Goal: Task Accomplishment & Management: Manage account settings

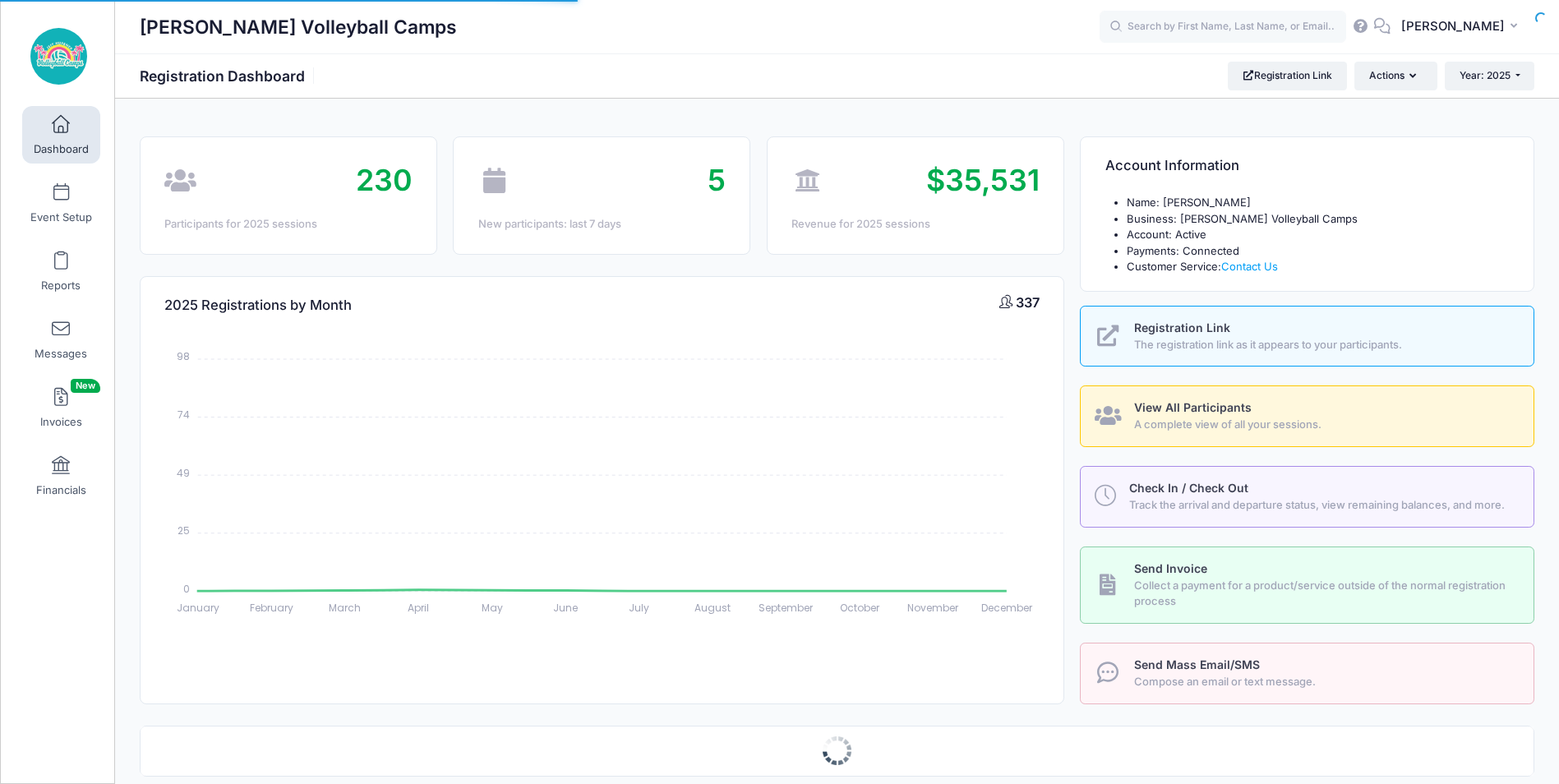
select select
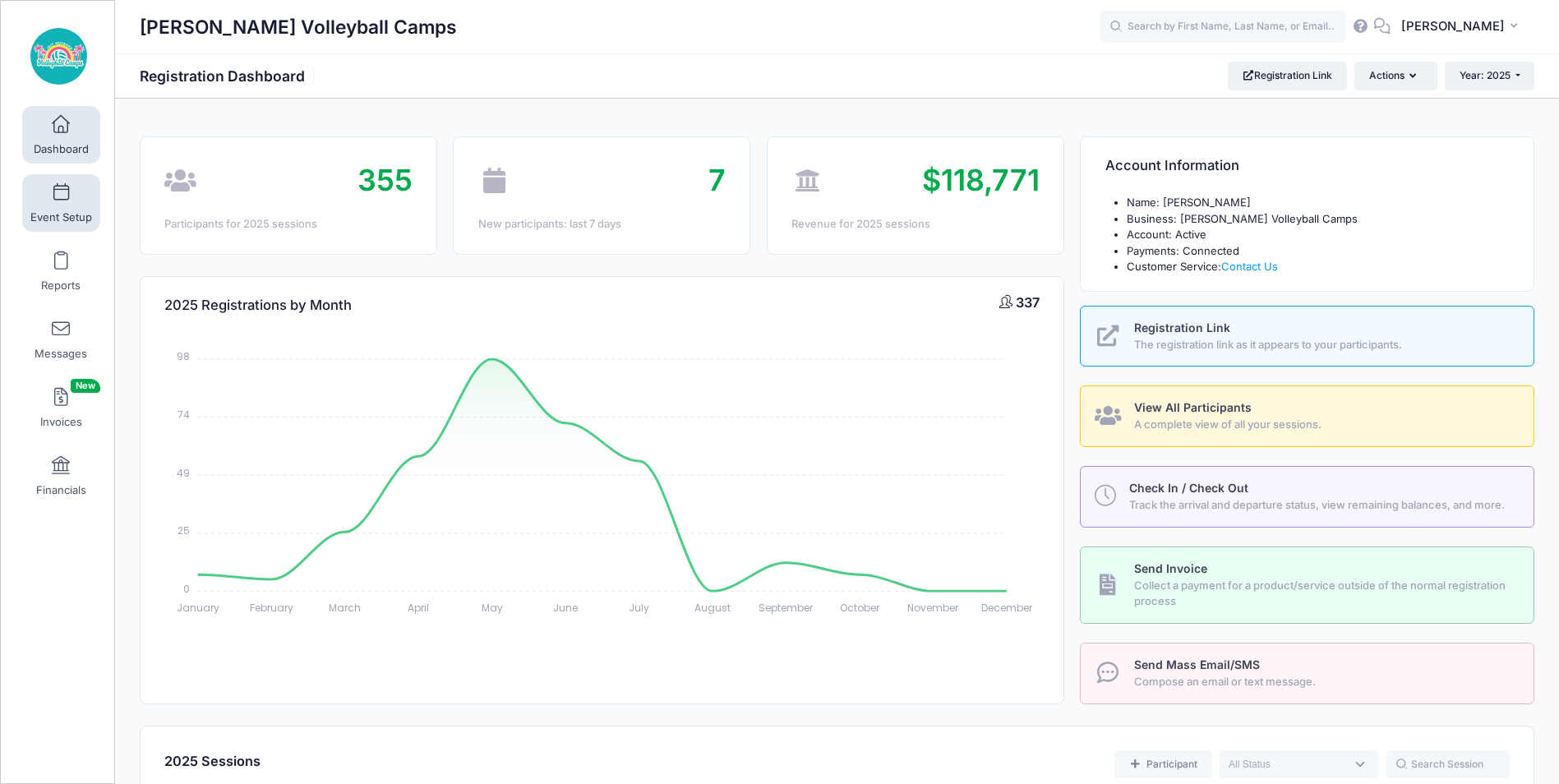
click at [47, 210] on span "Event Setup" at bounding box center [61, 217] width 62 height 14
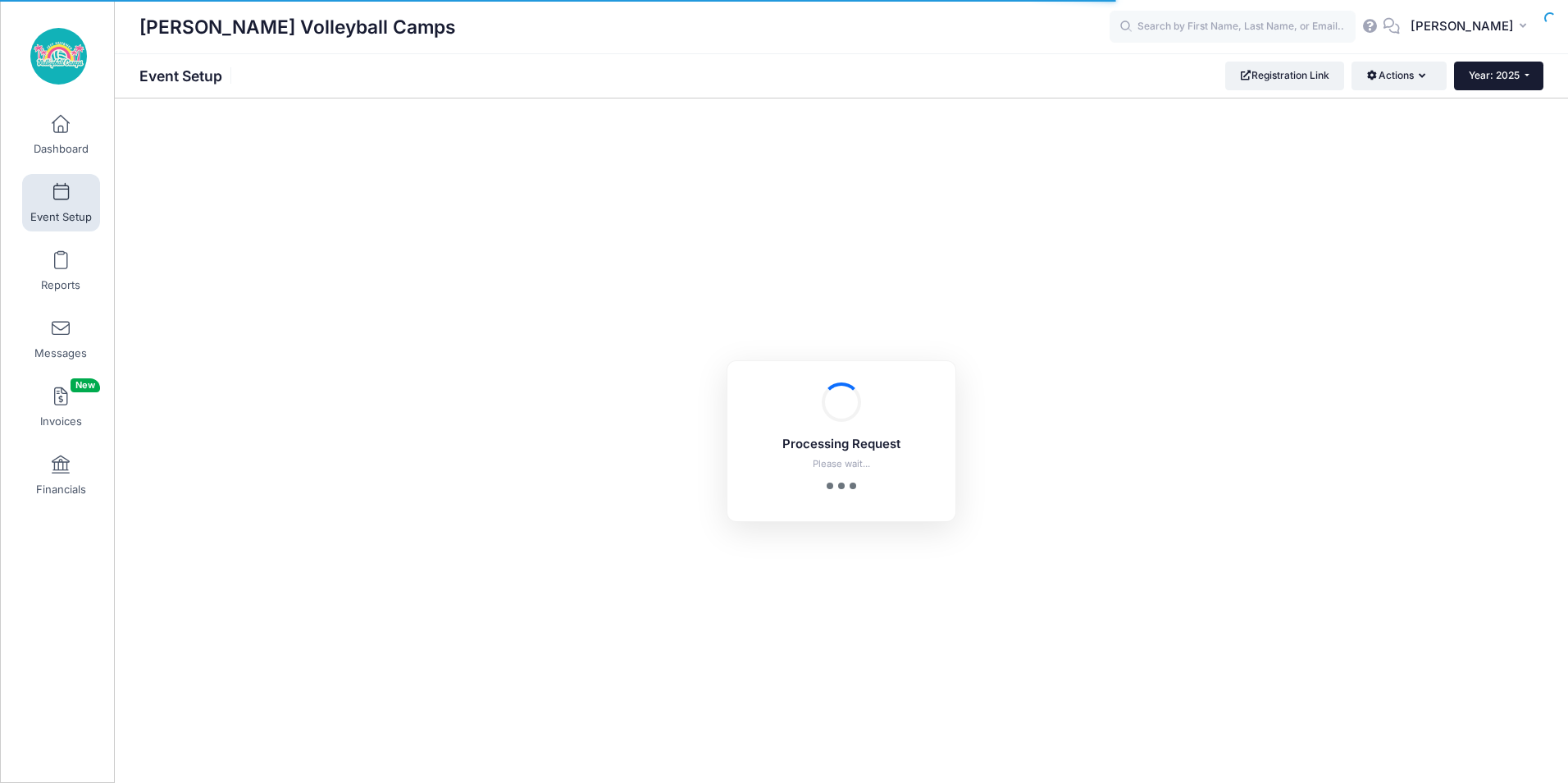
click at [1508, 79] on span "Year: 2025" at bounding box center [1494, 74] width 51 height 12
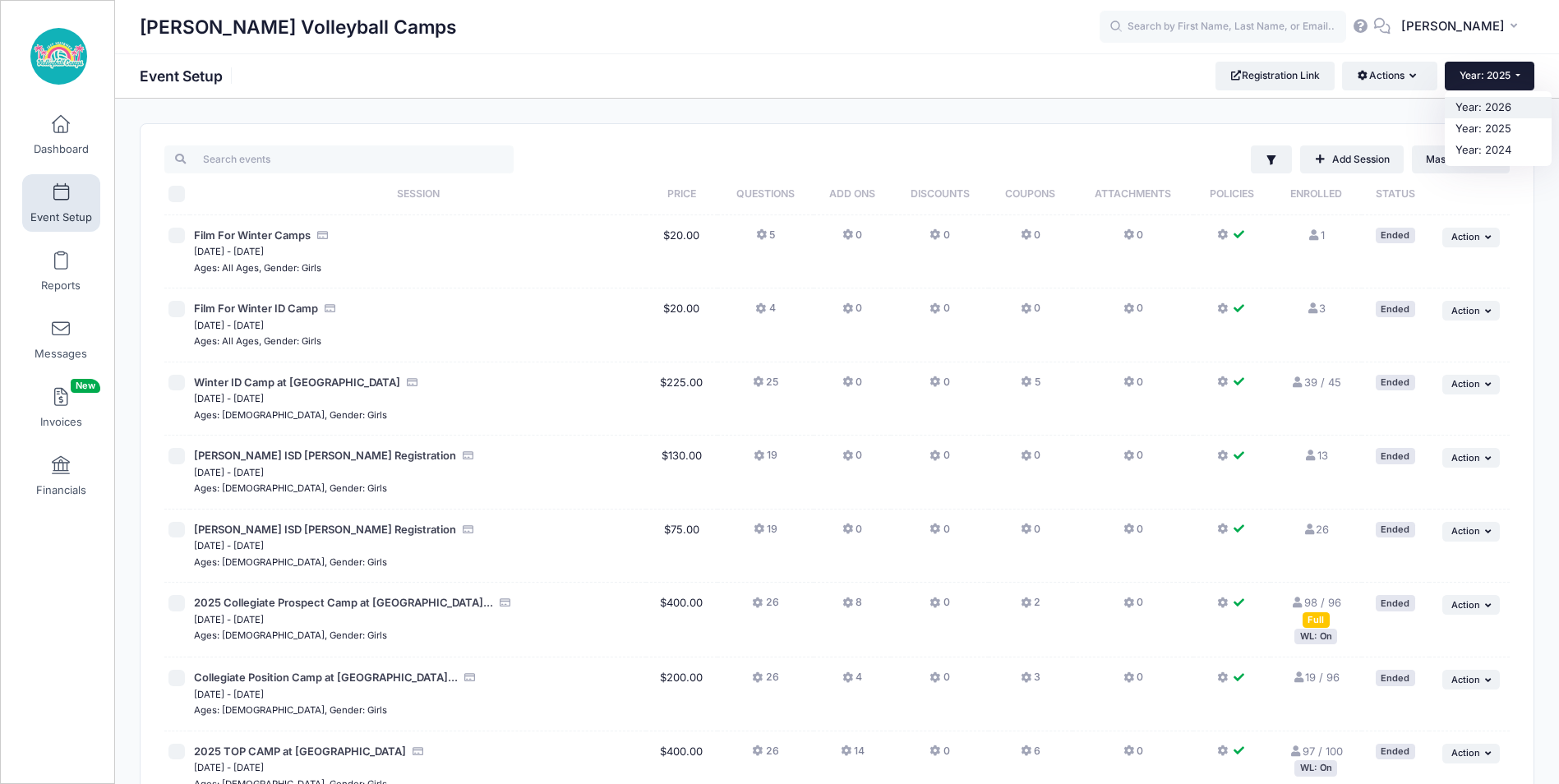
click at [1504, 101] on link "Year: 2026" at bounding box center [1498, 107] width 107 height 22
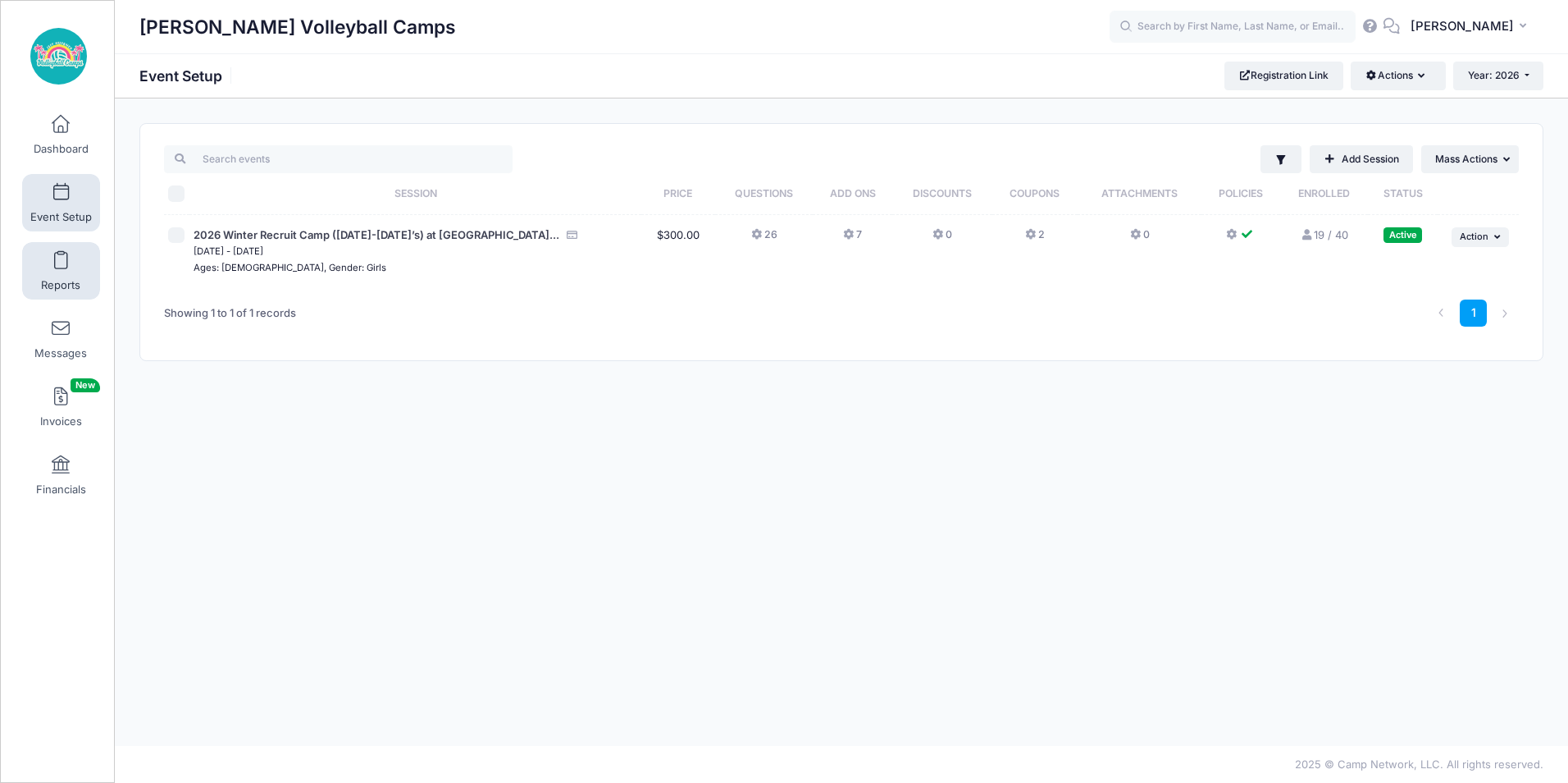
click at [46, 284] on span "Reports" at bounding box center [61, 285] width 39 height 14
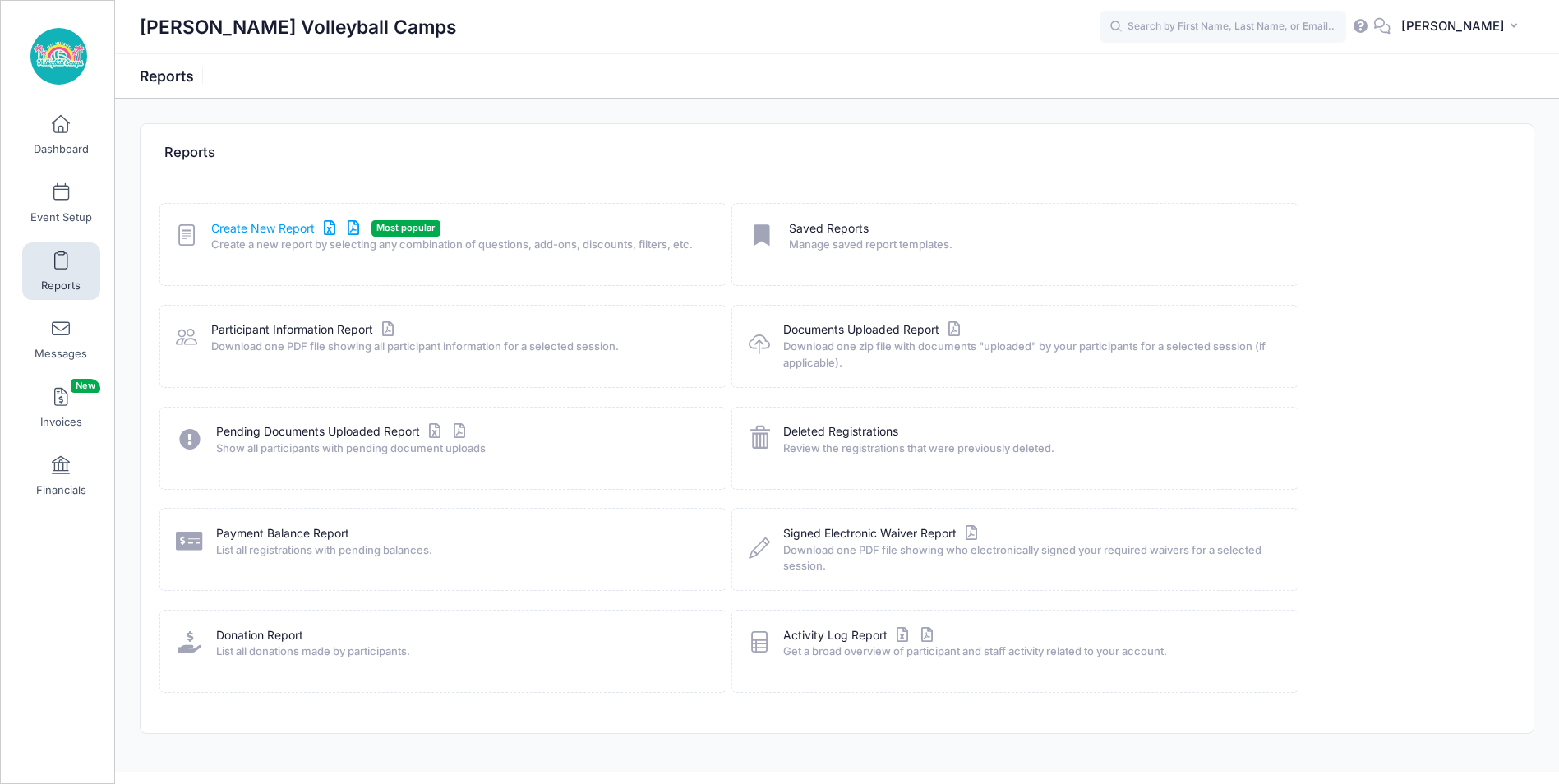
click at [283, 231] on link "Create New Report" at bounding box center [287, 228] width 153 height 17
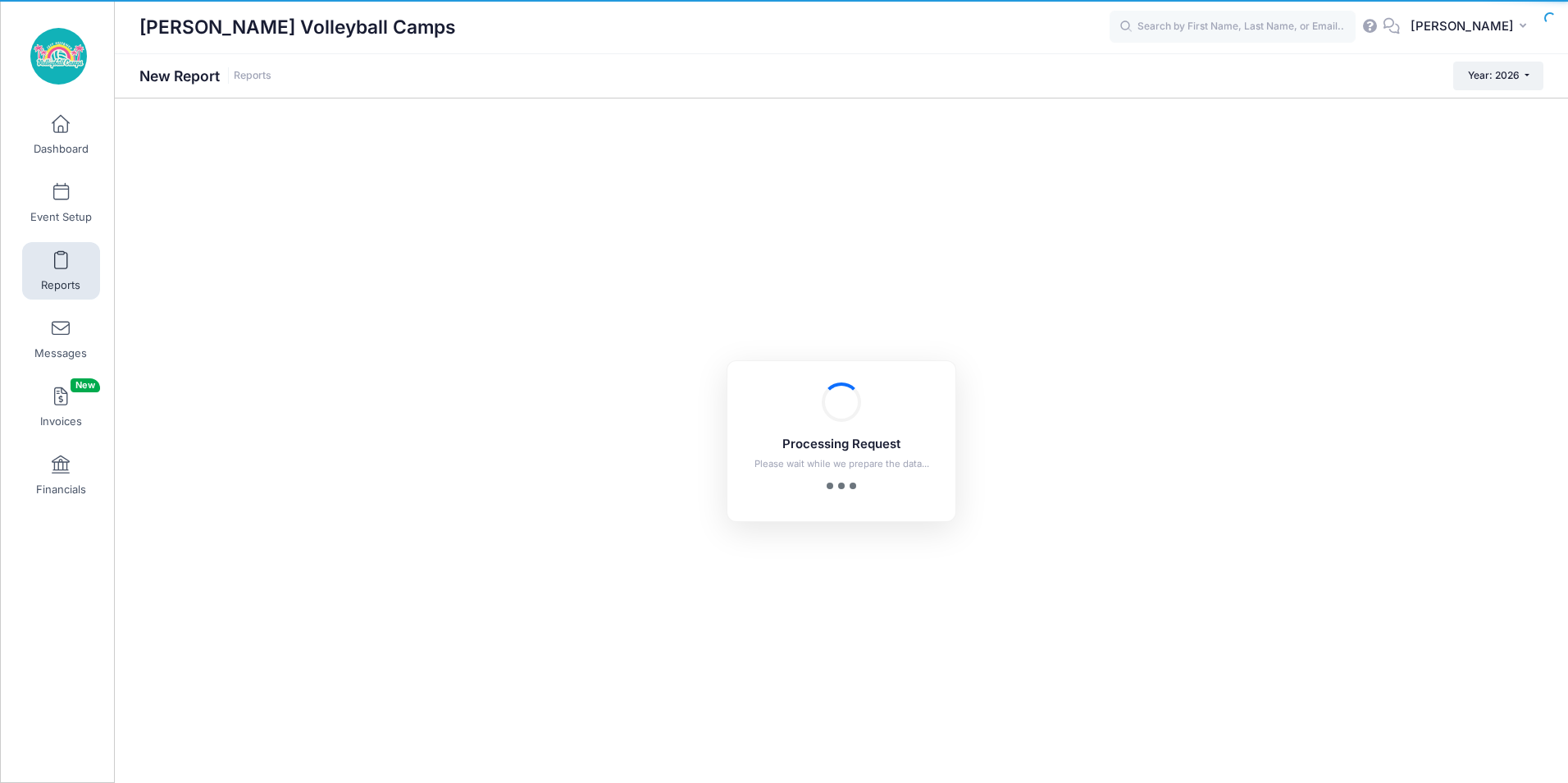
checkbox input "true"
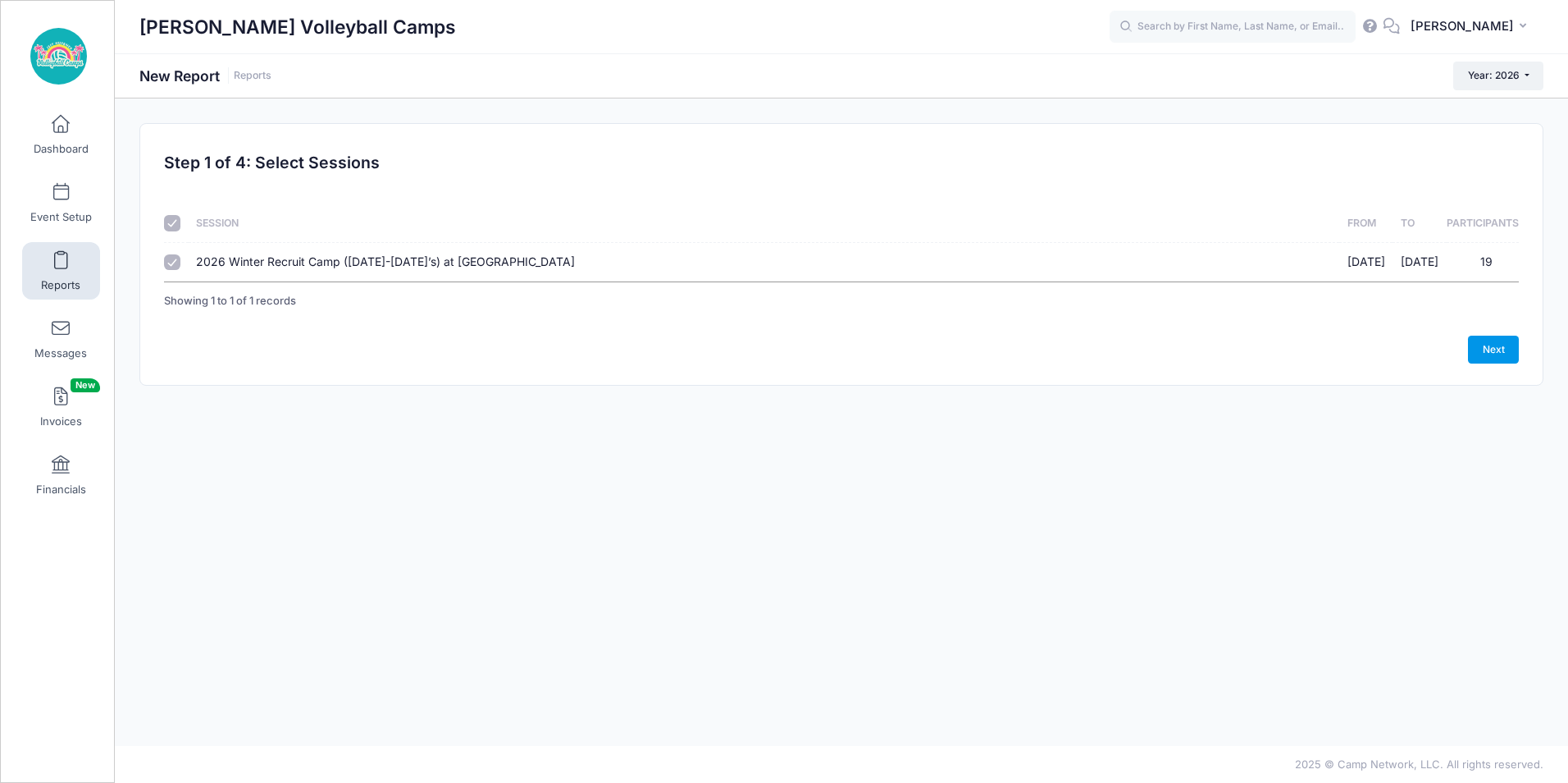
click at [1505, 360] on link "Next" at bounding box center [1493, 350] width 51 height 28
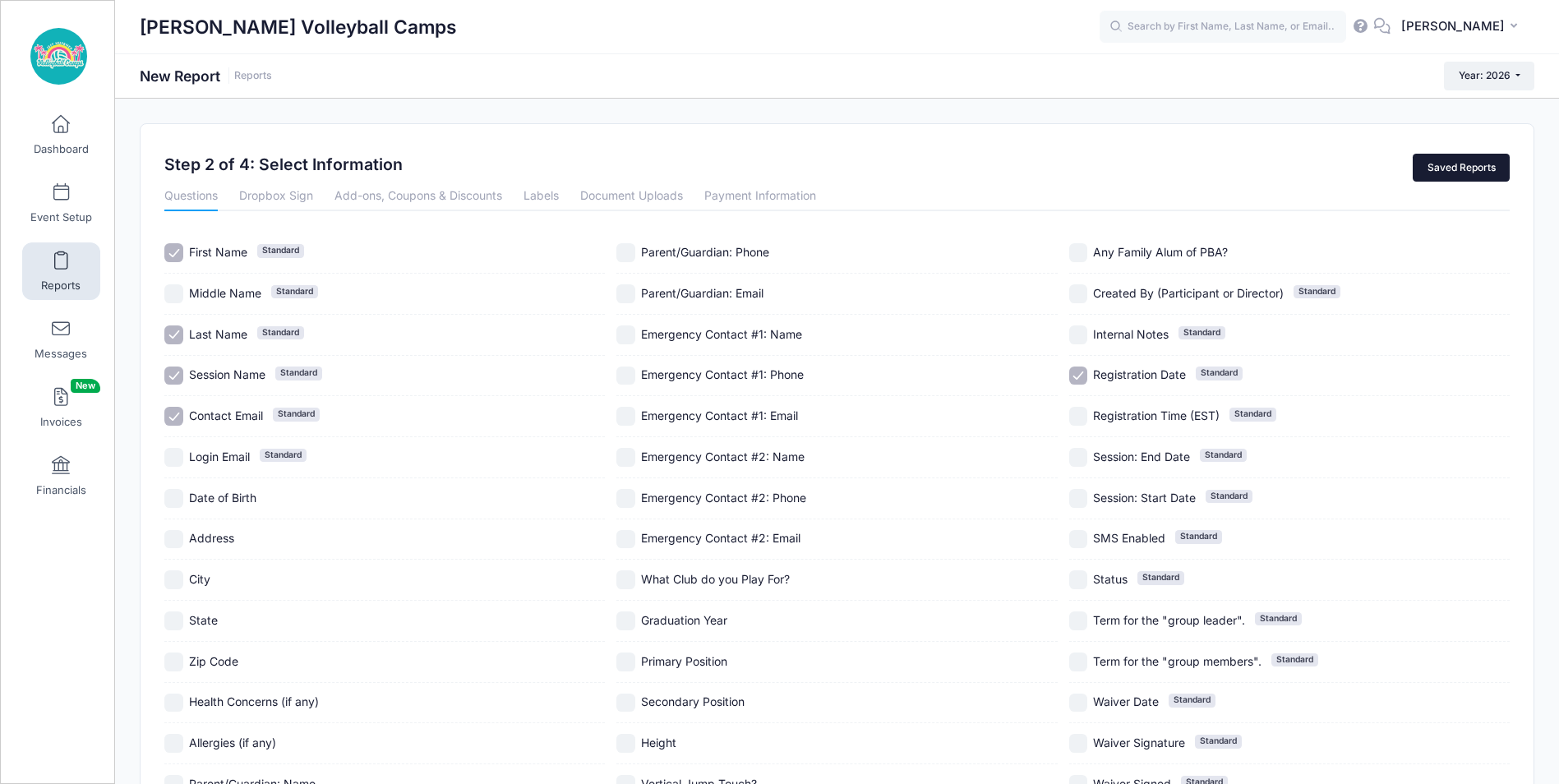
click at [1475, 169] on link "Saved Reports" at bounding box center [1460, 168] width 97 height 28
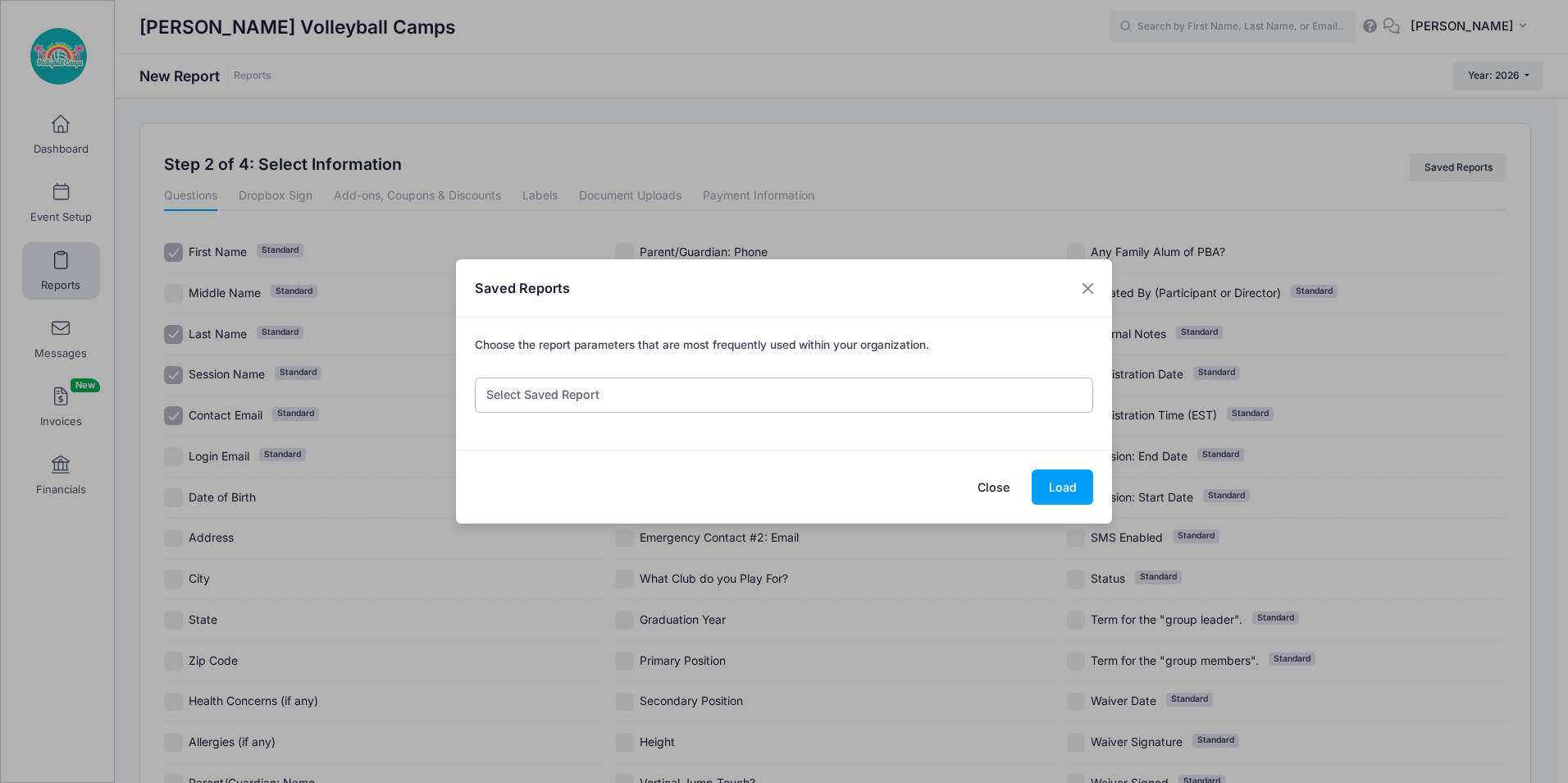
click at [745, 384] on select "Select Saved Report 2026 Registrations Financials Summer Regs. Current Camp Reg…" at bounding box center [784, 395] width 620 height 36
select select "284"
click at [475, 377] on select "Select Saved Report 2026 Registrations Financials Summer Regs. Current Camp Reg…" at bounding box center [784, 395] width 620 height 36
click at [1069, 474] on button "Load" at bounding box center [1063, 487] width 62 height 36
checkbox input "true"
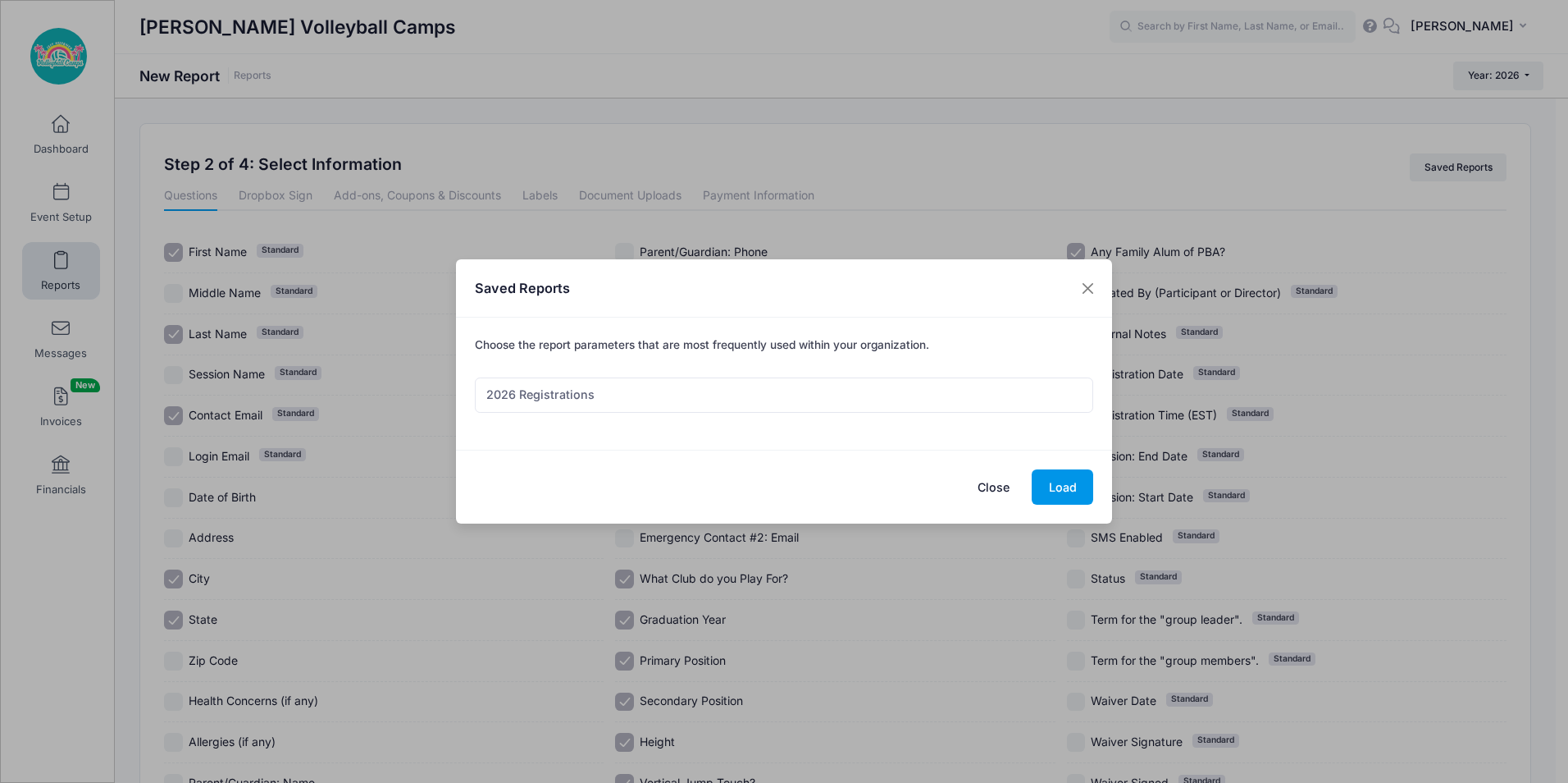
checkbox input "true"
checkbox input "false"
checkbox input "true"
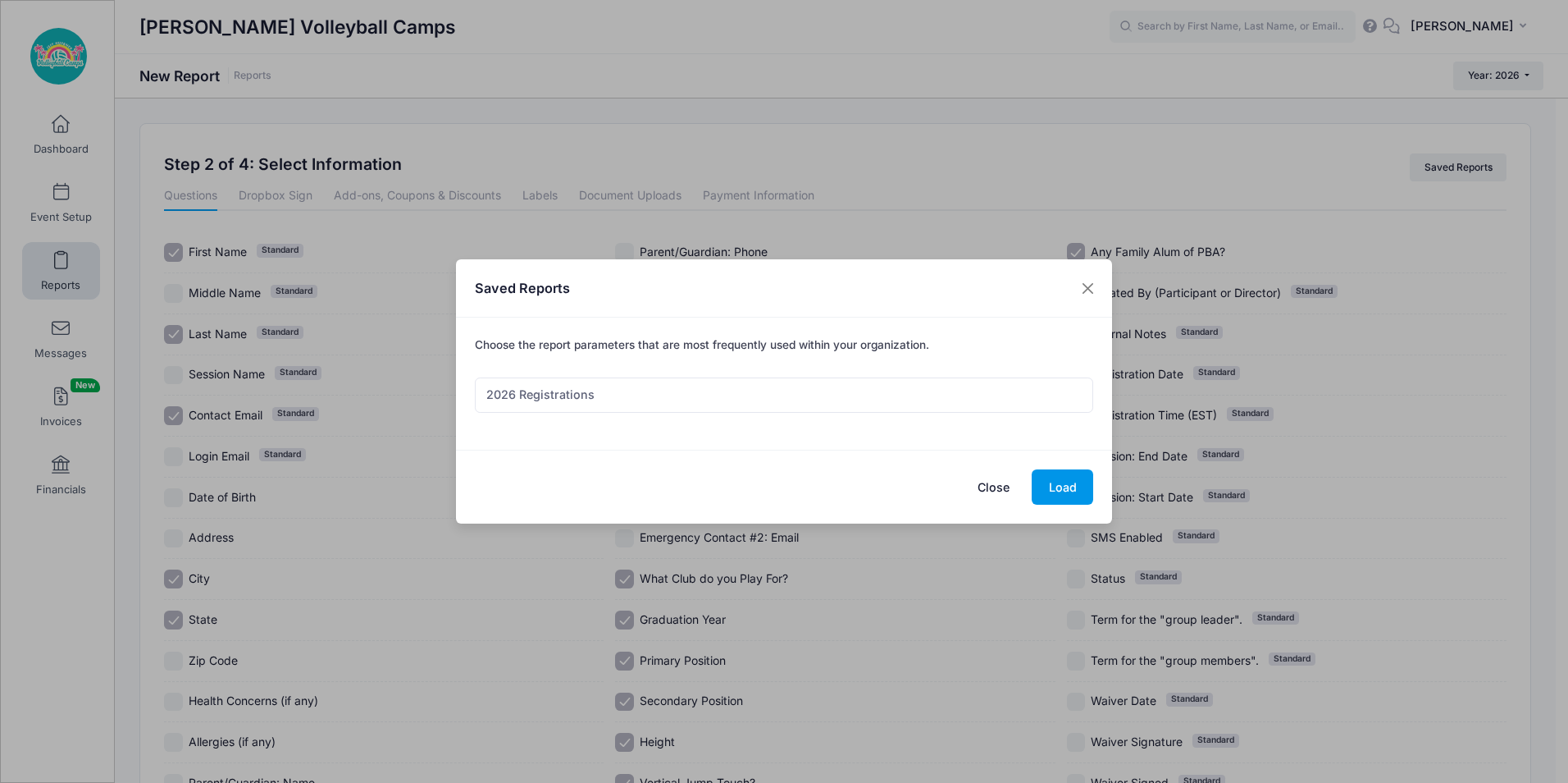
checkbox input "true"
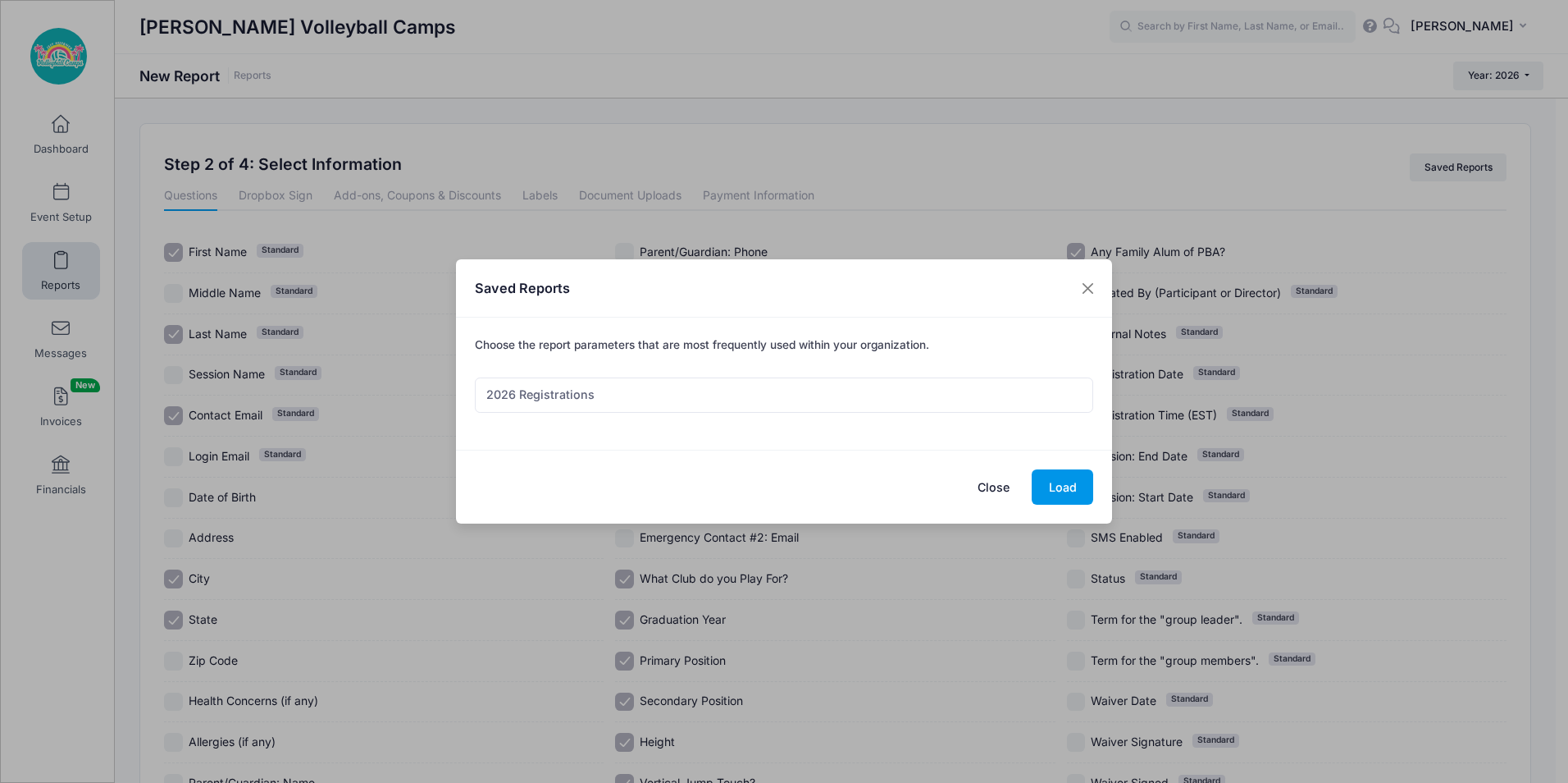
checkbox input "true"
checkbox input "false"
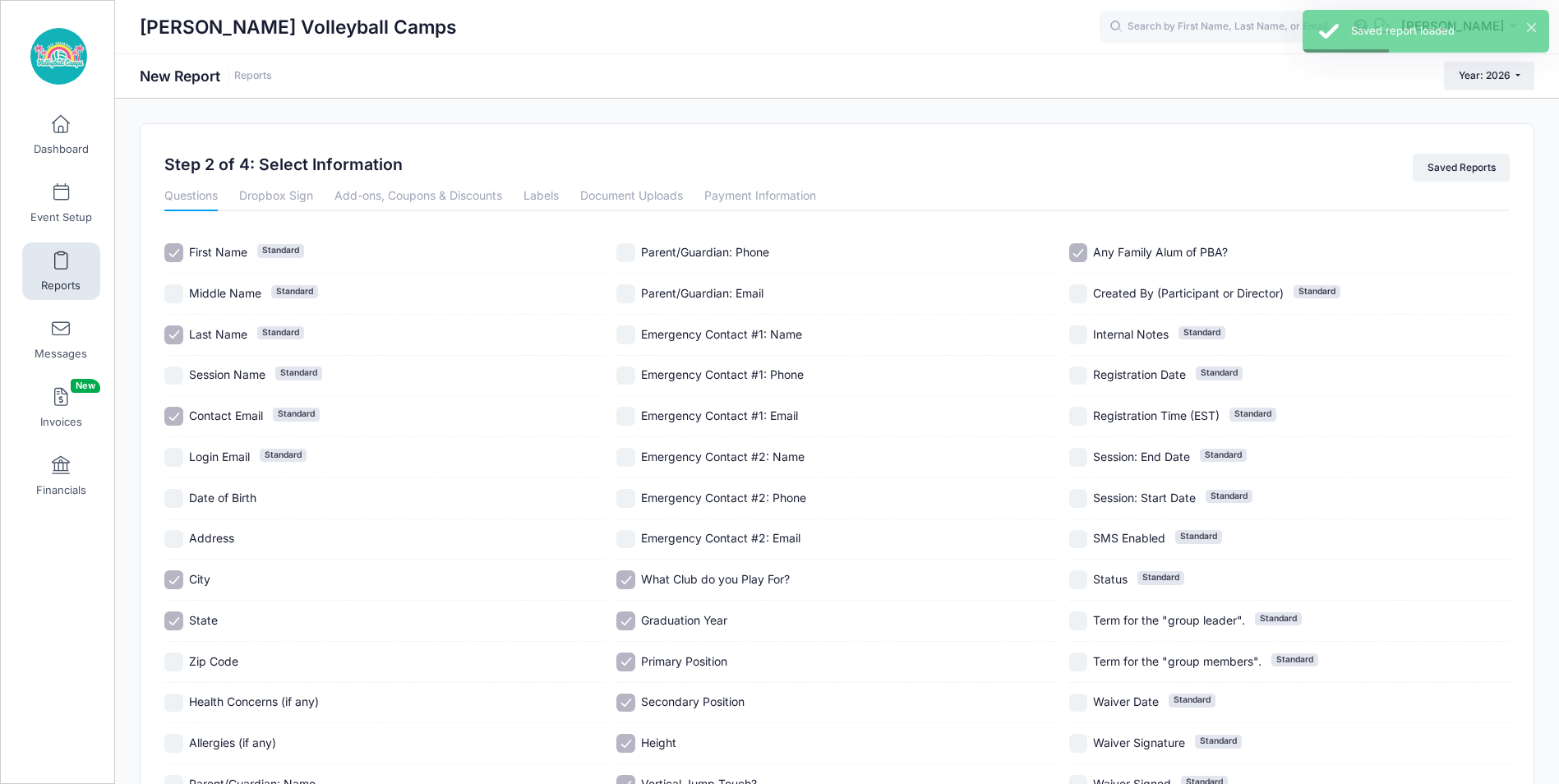
scroll to position [149, 0]
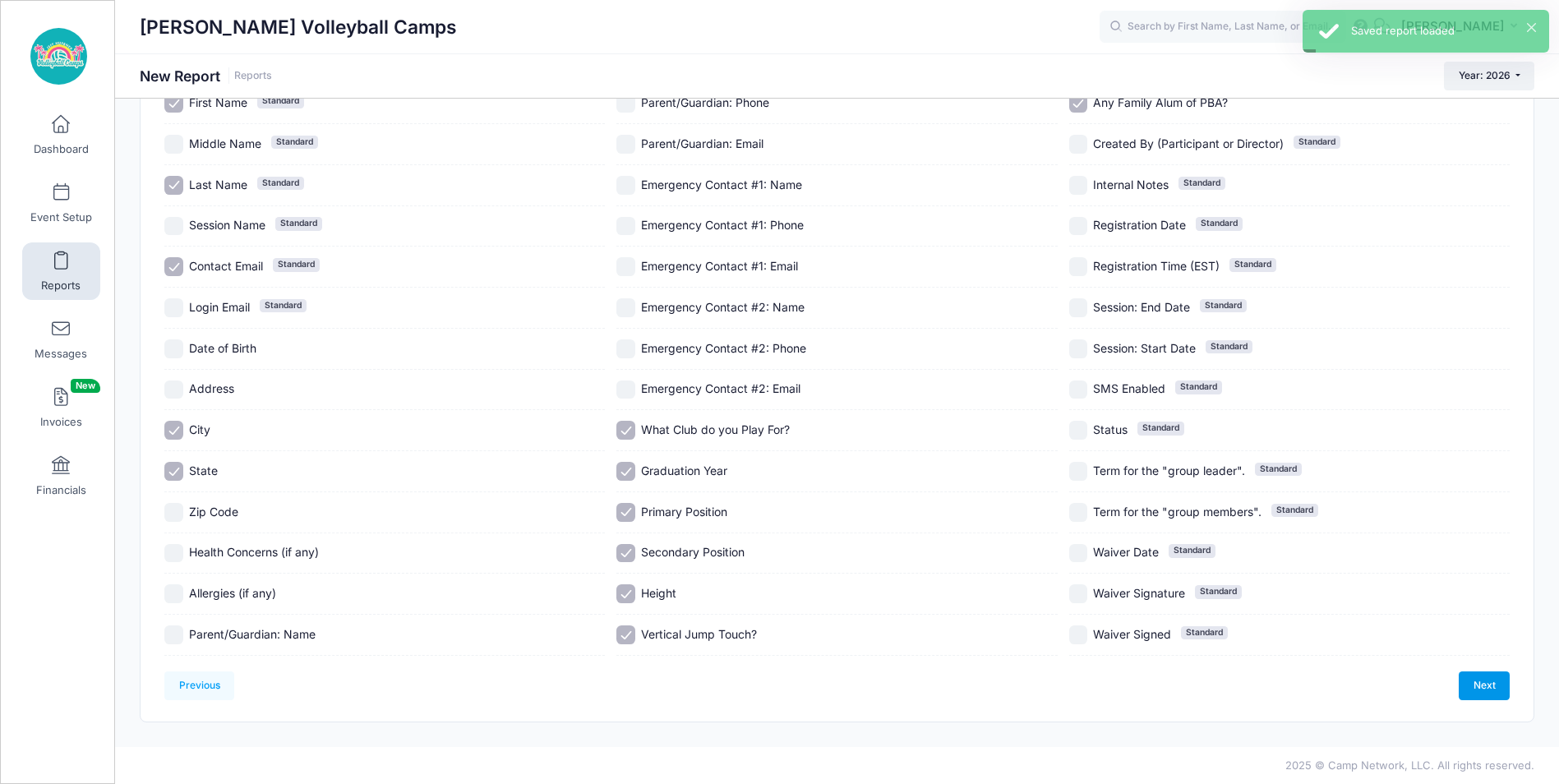
click at [1469, 687] on link "Next" at bounding box center [1484, 685] width 51 height 28
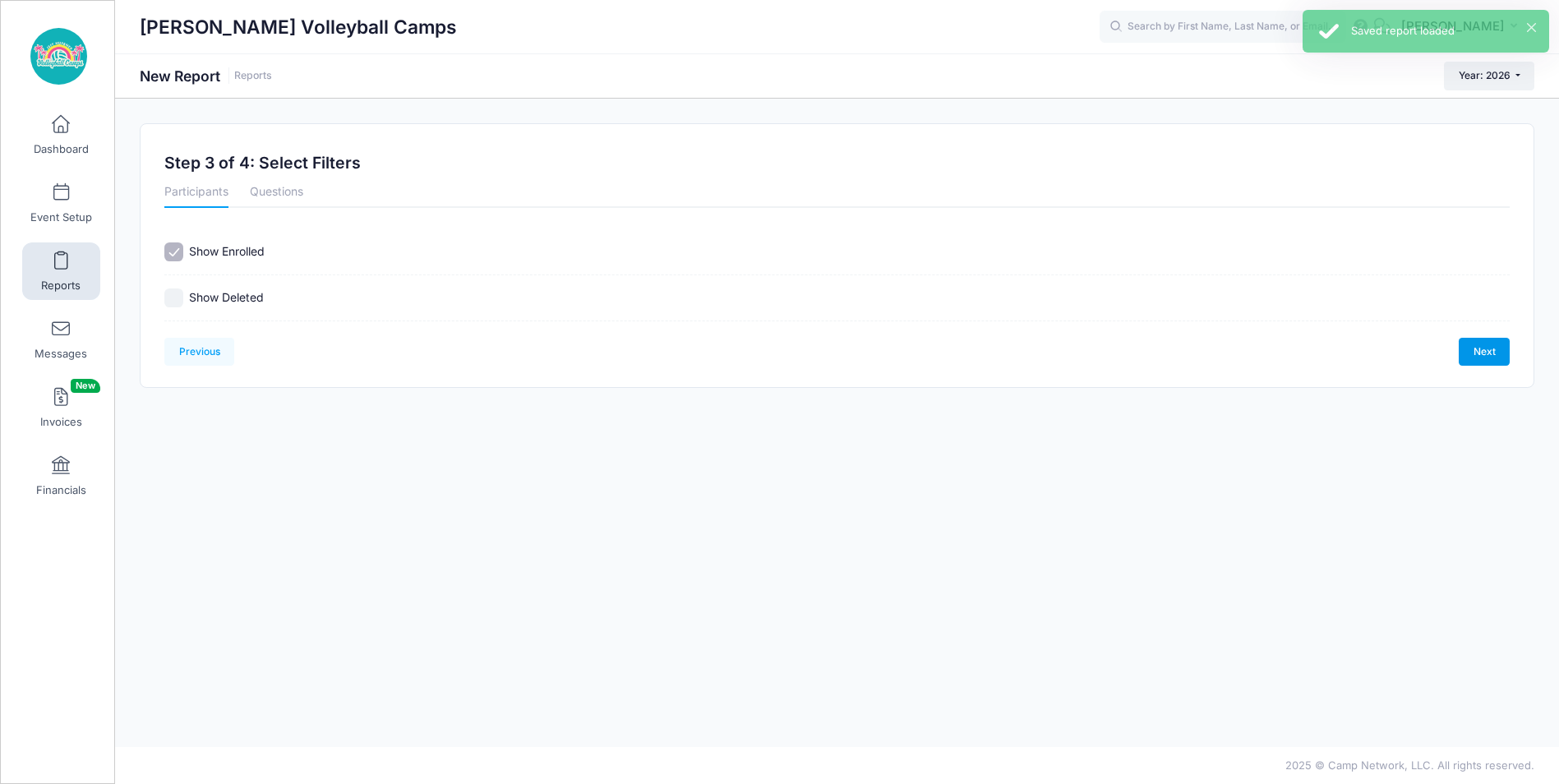
scroll to position [0, 0]
click at [1476, 347] on link "Next" at bounding box center [1496, 352] width 51 height 28
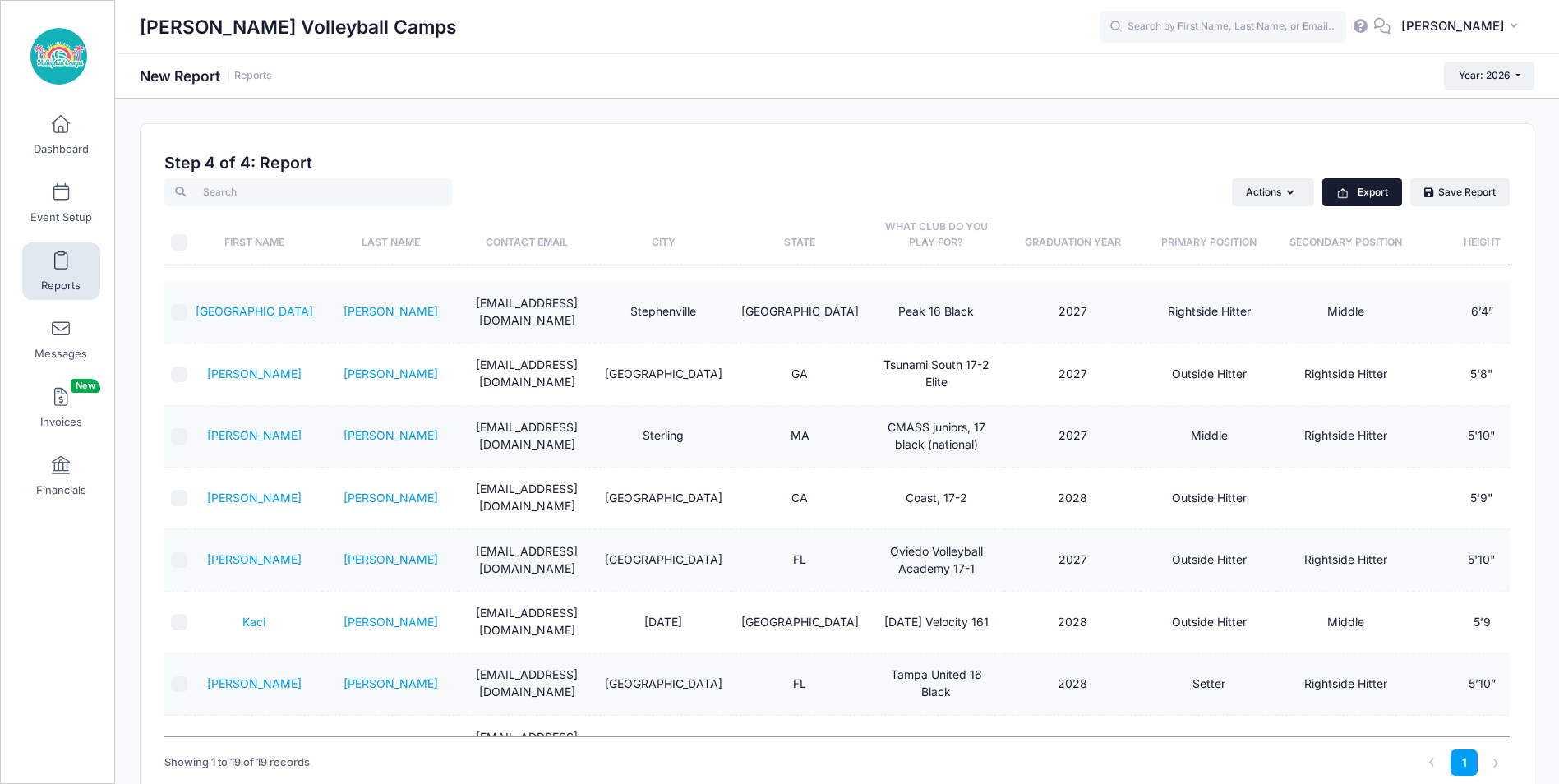
click at [1378, 193] on button "Export" at bounding box center [1362, 192] width 80 height 28
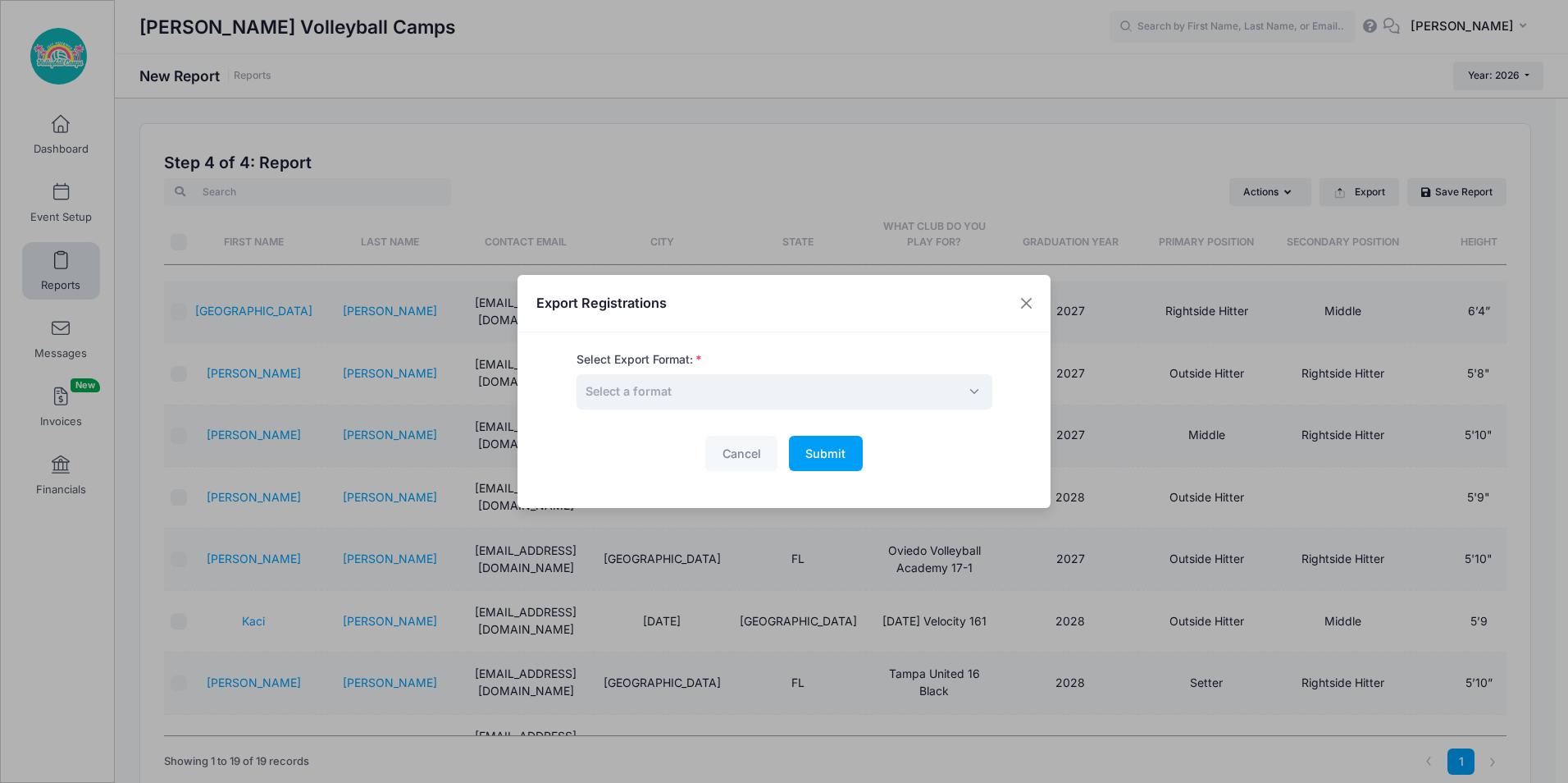
click at [789, 397] on span "Select a format" at bounding box center [784, 392] width 416 height 36
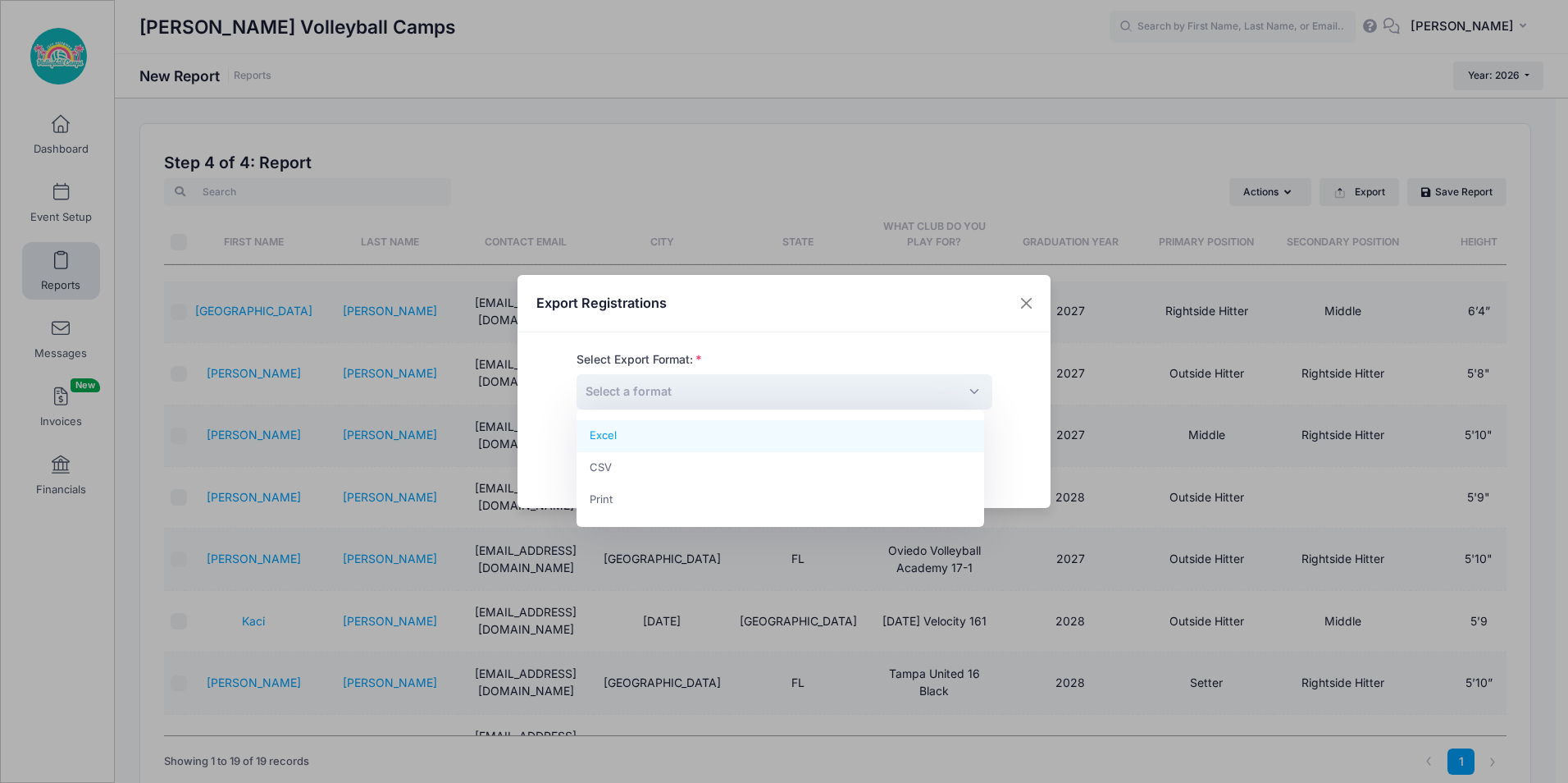
select select "excel"
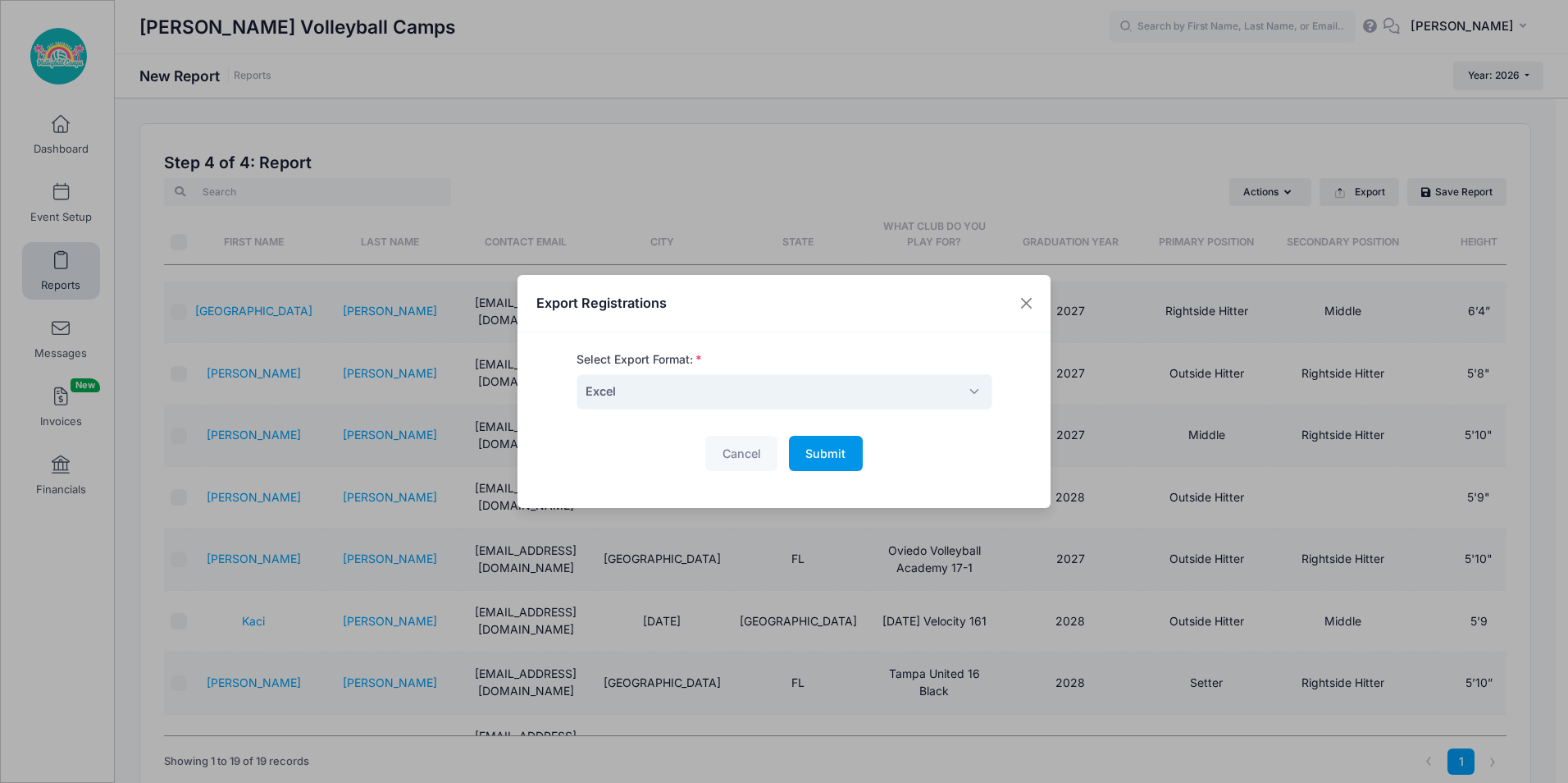
click at [841, 456] on span "Submit" at bounding box center [825, 453] width 40 height 14
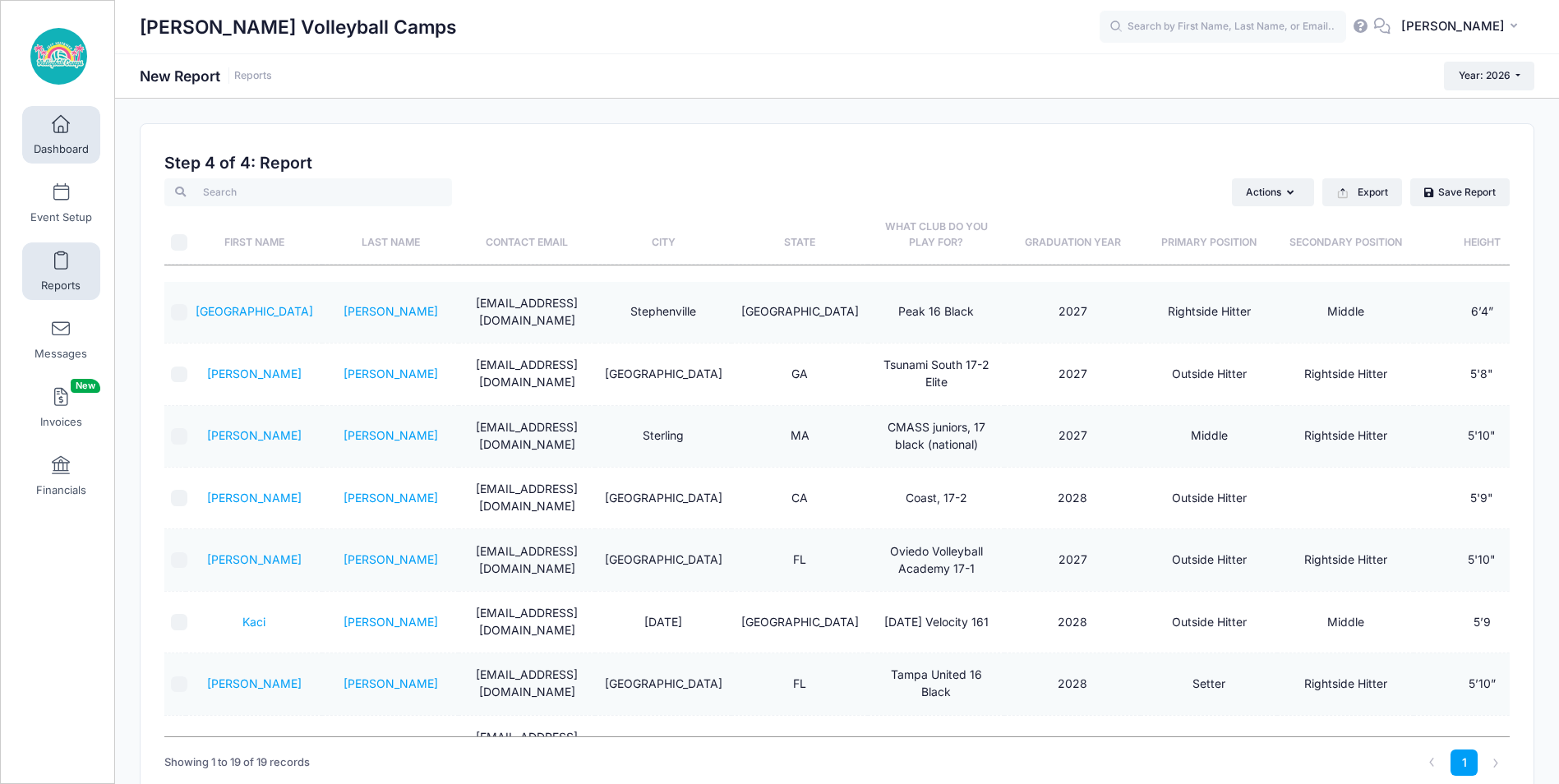
click at [67, 146] on span "Dashboard" at bounding box center [61, 148] width 55 height 14
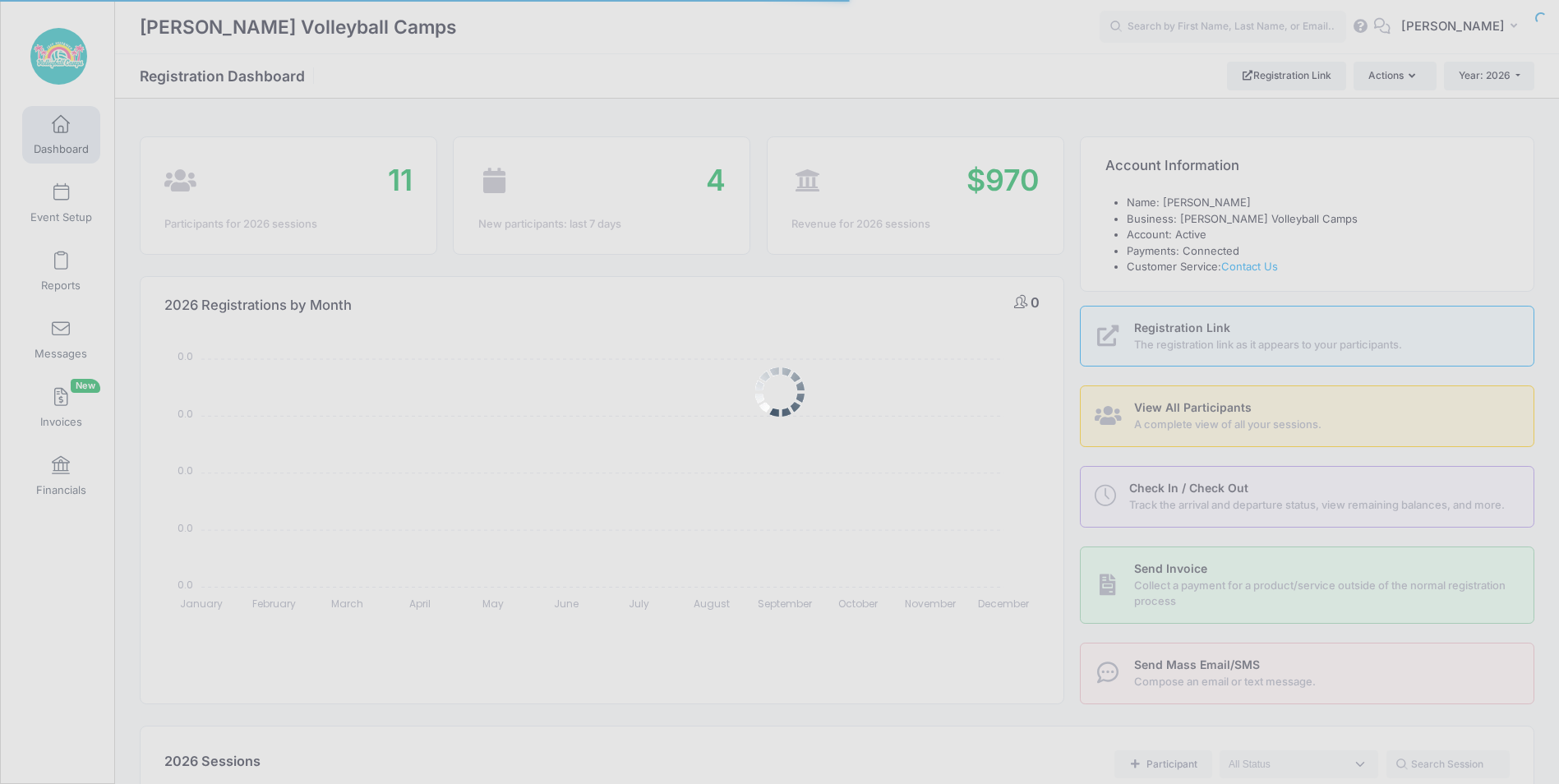
select select
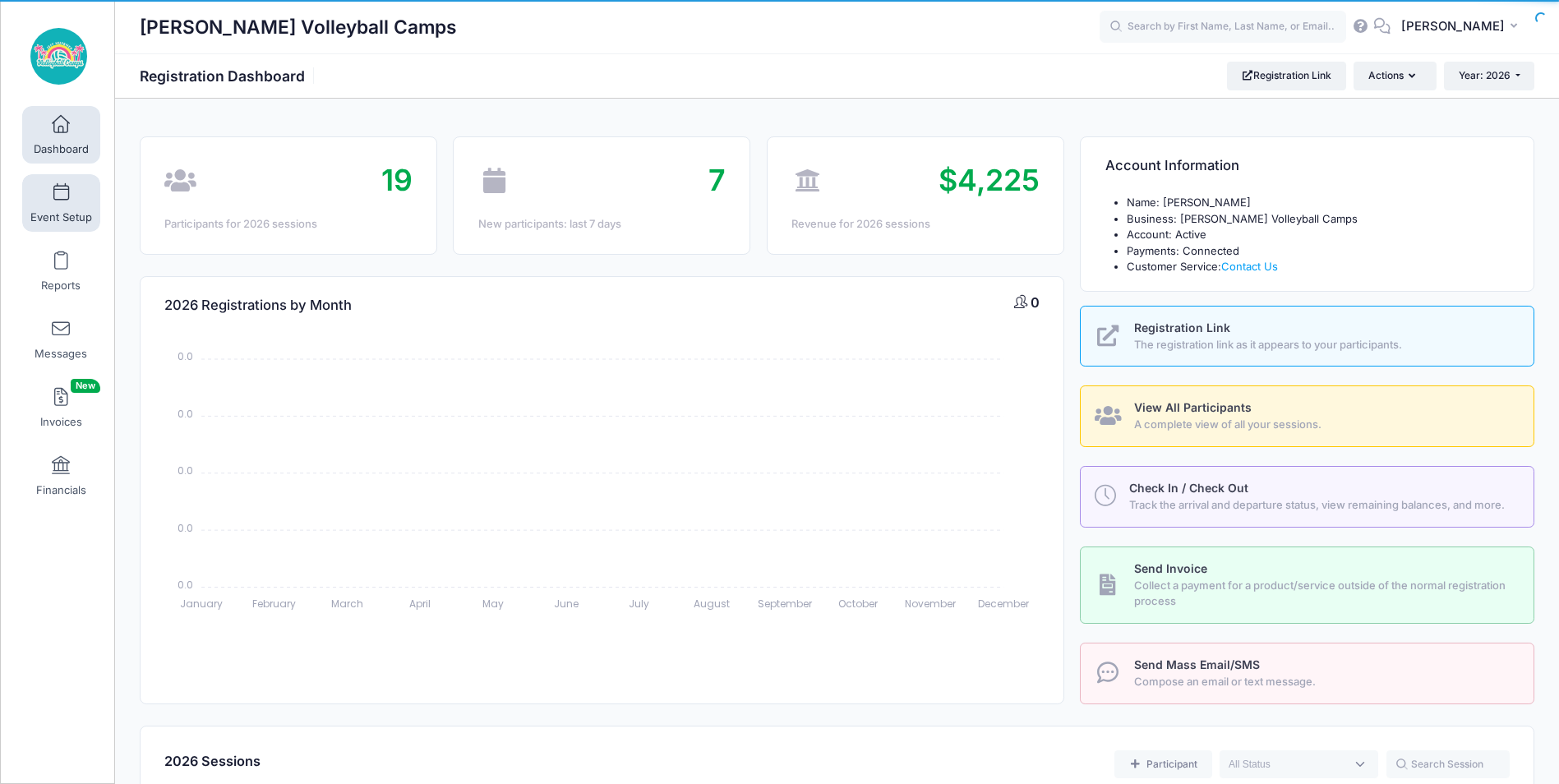
click at [48, 207] on link "Event Setup" at bounding box center [61, 202] width 78 height 57
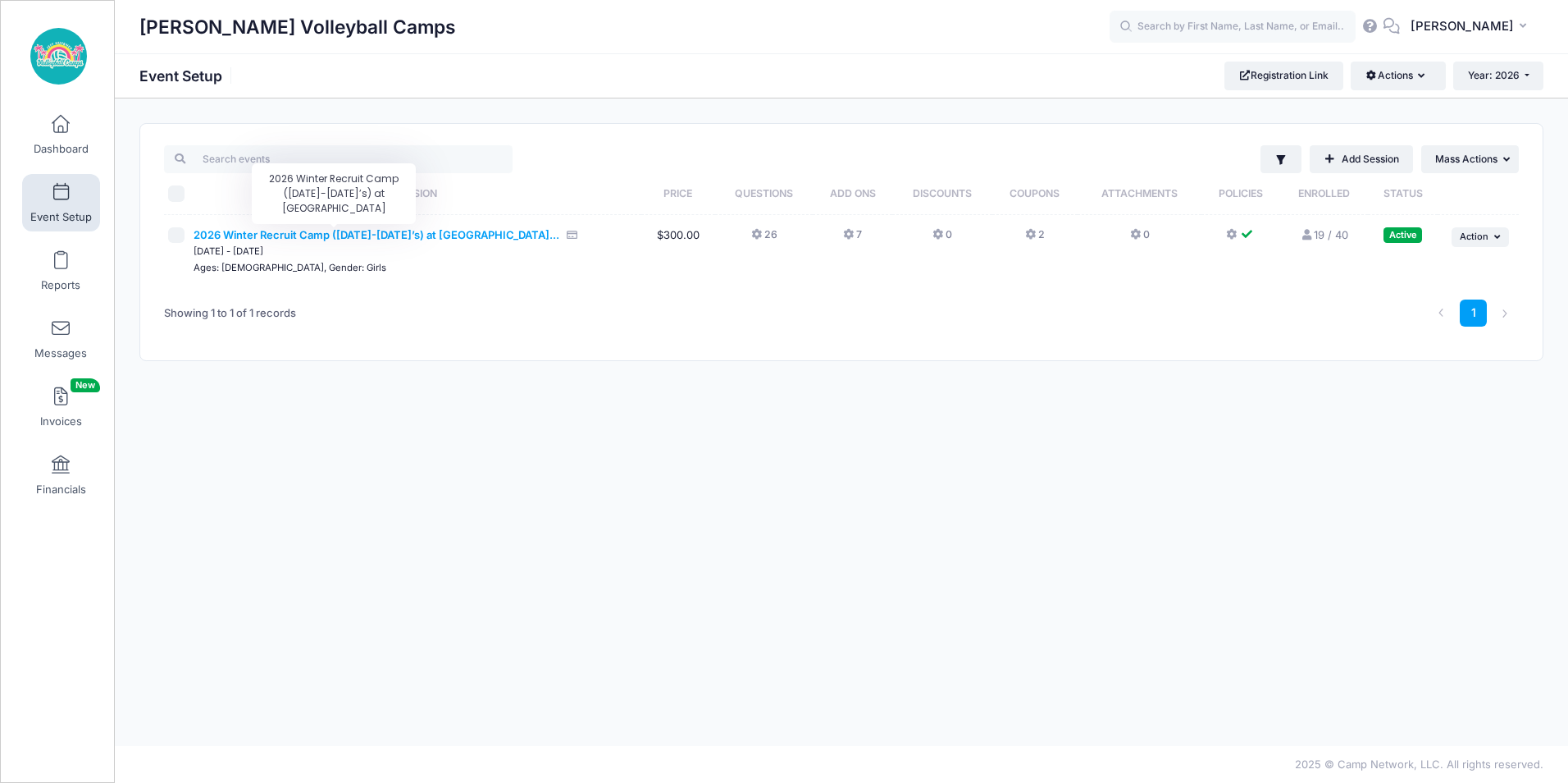
click at [397, 238] on span "2026 Winter Recruit Camp ([DATE]-[DATE]’s) at [GEOGRAPHIC_DATA]..." at bounding box center [376, 234] width 366 height 13
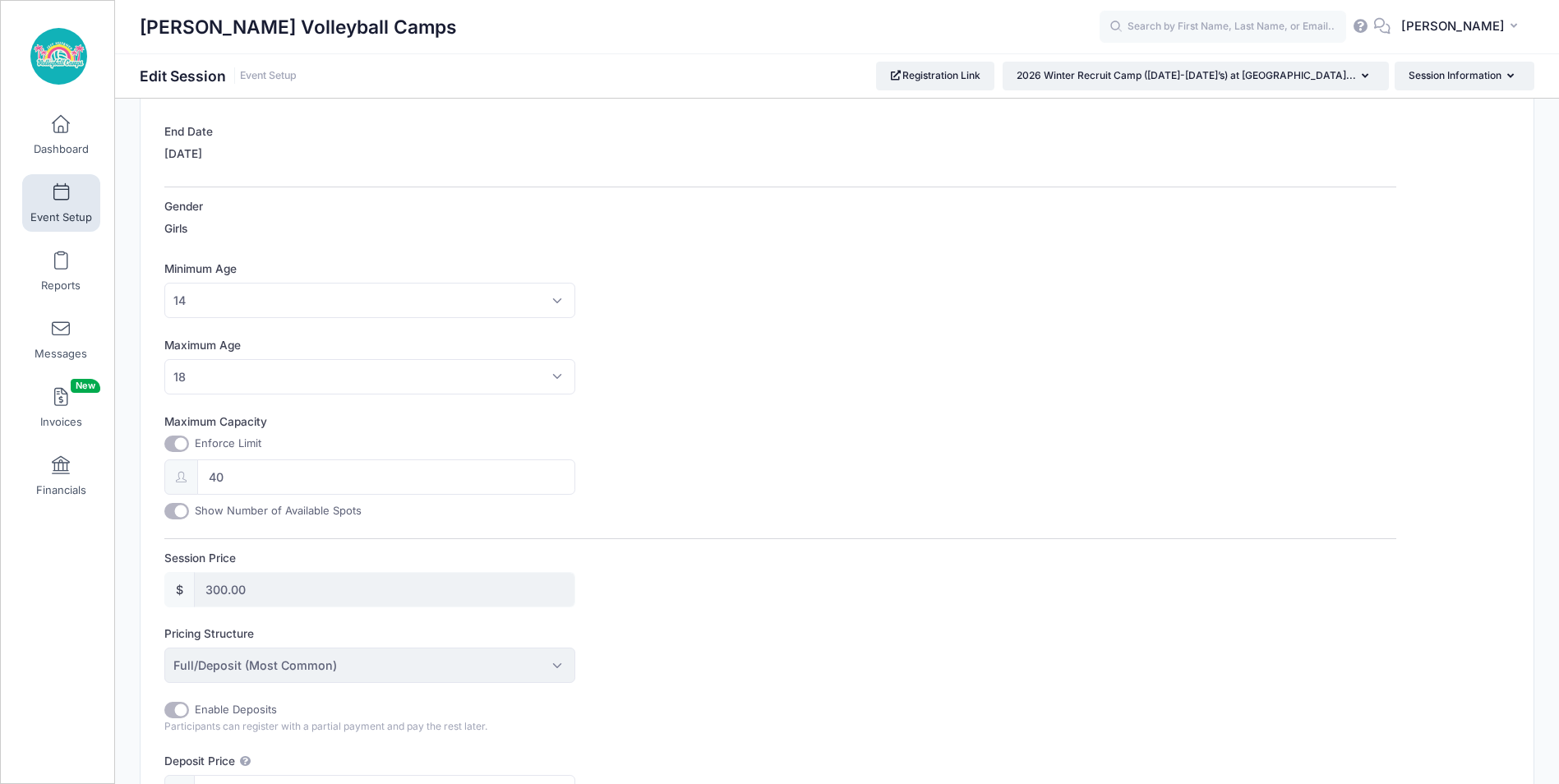
scroll to position [410, 0]
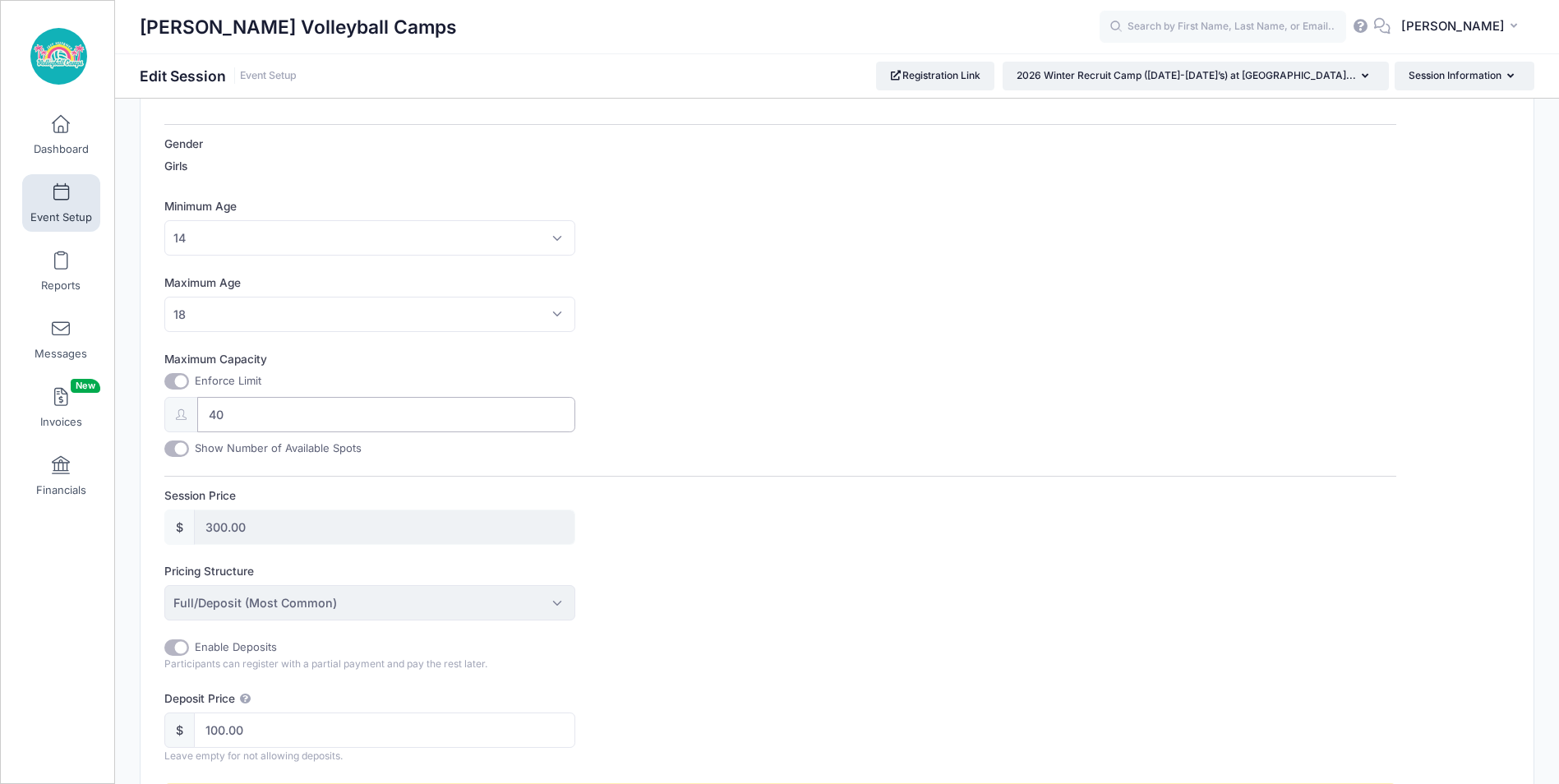
click at [292, 419] on input "40" at bounding box center [386, 415] width 378 height 36
type input "48"
click at [929, 388] on div "Maximum Capacity Enforce Limit 48 Show Number of Available Spots" at bounding box center [780, 404] width 1231 height 106
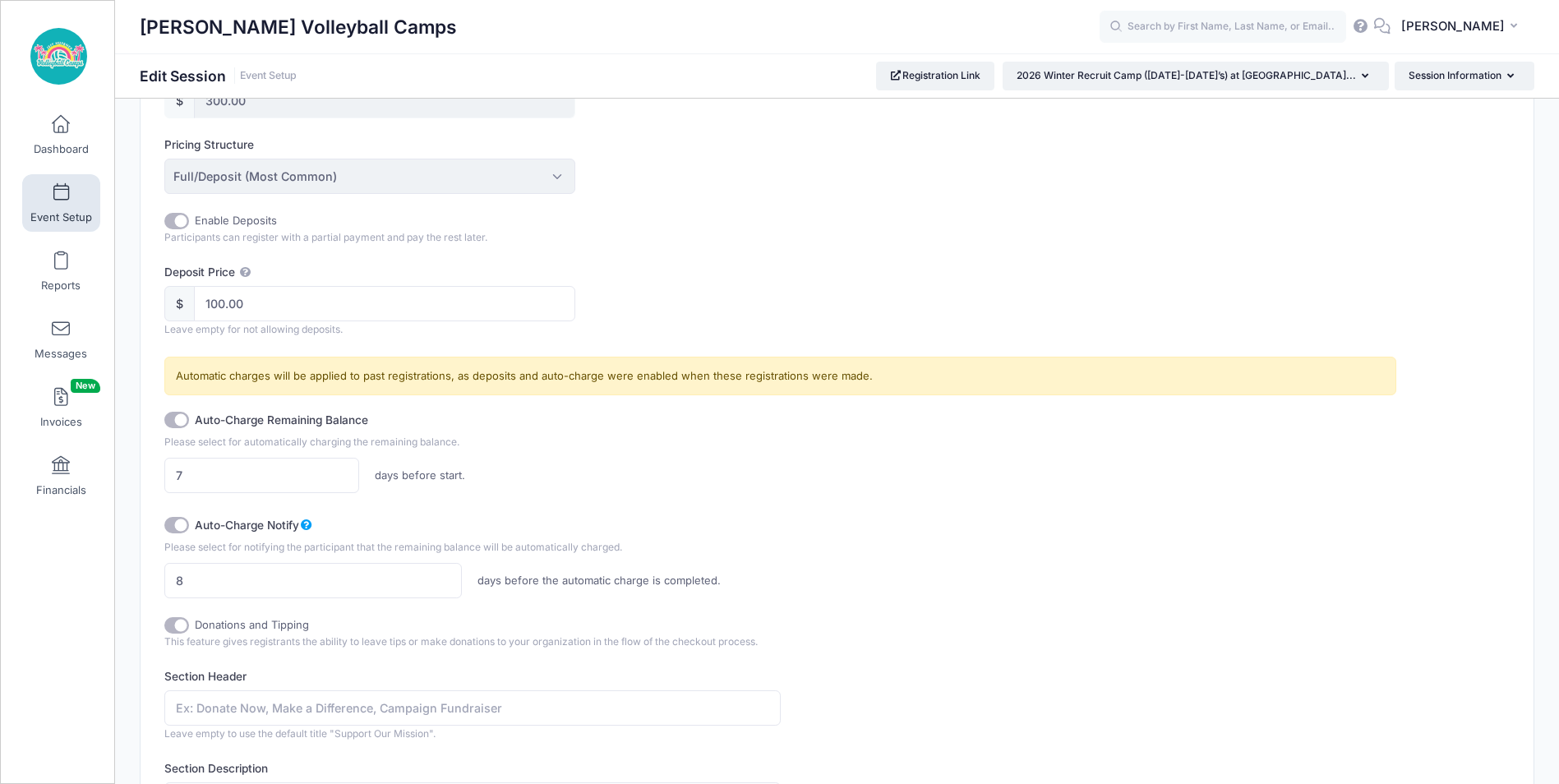
scroll to position [1307, 0]
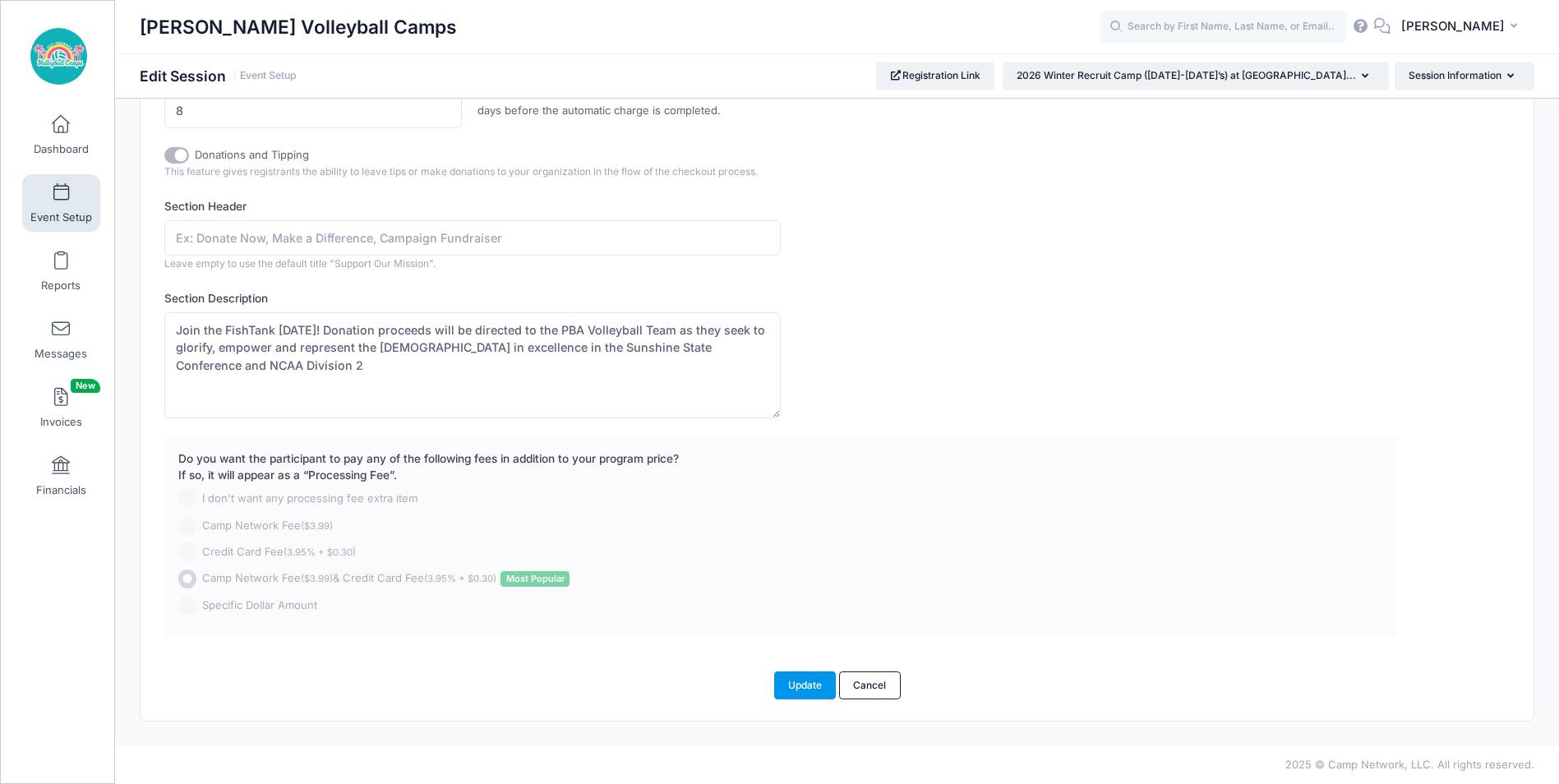
click at [812, 685] on button "Update" at bounding box center [805, 685] width 62 height 28
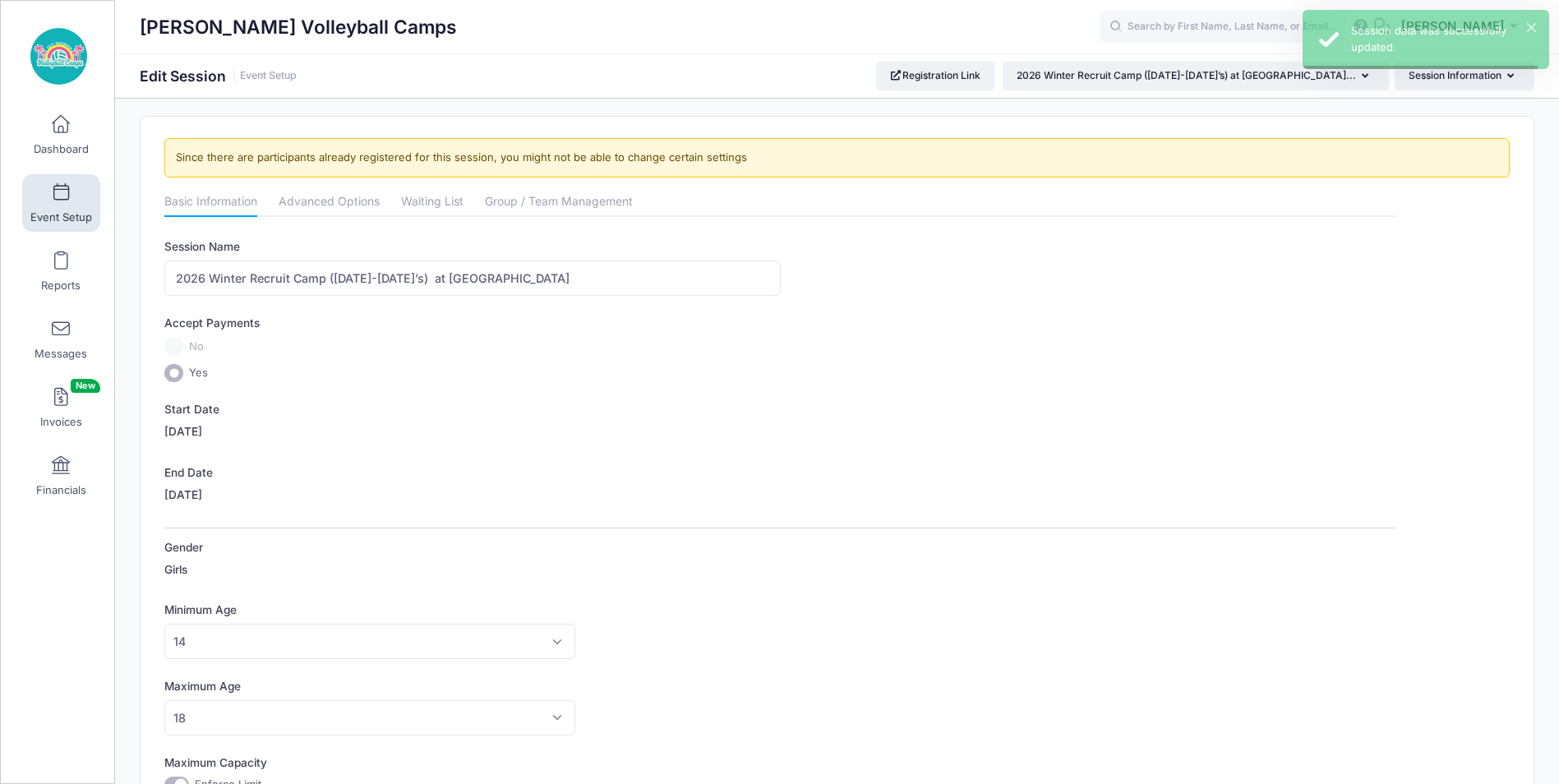
scroll to position [0, 0]
